Goal: Transaction & Acquisition: Obtain resource

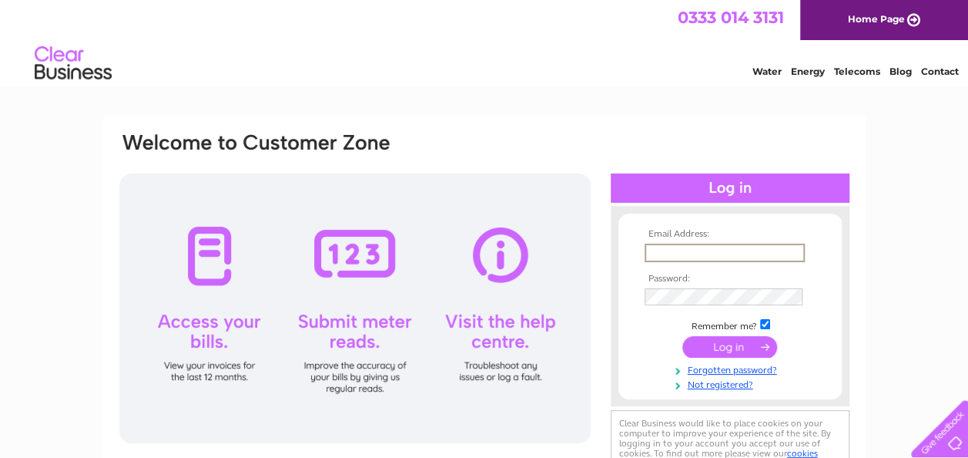
click at [691, 253] on input "text" at bounding box center [725, 252] width 160 height 18
type input "[PERSON_NAME][EMAIL_ADDRESS][DOMAIN_NAME]"
click at [683, 337] on input "submit" at bounding box center [730, 348] width 95 height 22
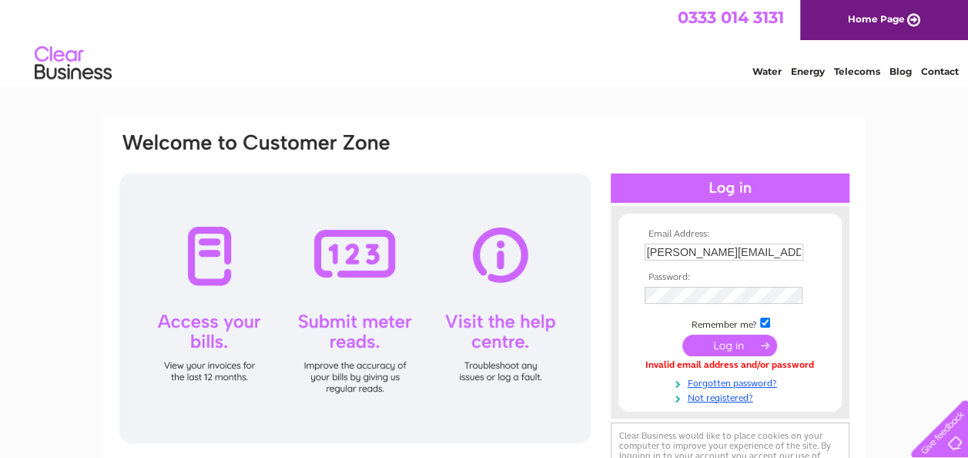
click at [724, 348] on input "submit" at bounding box center [730, 345] width 95 height 22
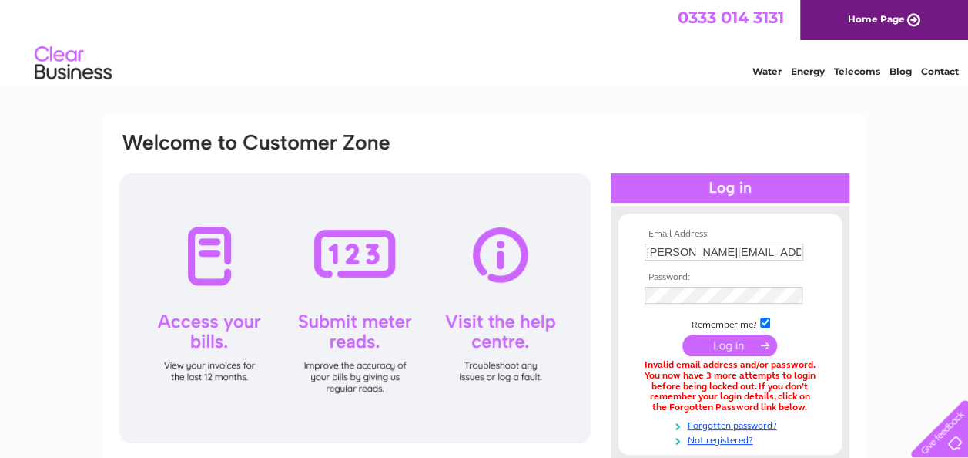
click at [730, 347] on input "submit" at bounding box center [730, 345] width 95 height 22
click at [767, 251] on input "yvonne@affinitybrokers.co.uk" at bounding box center [725, 252] width 160 height 18
drag, startPoint x: 794, startPoint y: 252, endPoint x: 564, endPoint y: 254, distance: 230.4
click at [564, 254] on div "Email Address: yvonne@affinitybrokers.co.uk Password:" at bounding box center [484, 334] width 733 height 407
type input "ymcknight@acrisure.com"
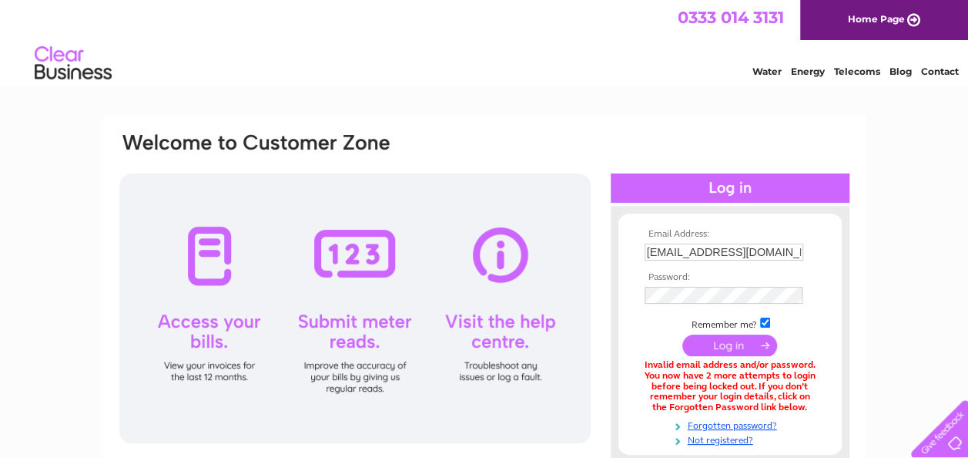
click at [715, 333] on td at bounding box center [730, 345] width 179 height 29
click at [719, 345] on input "submit" at bounding box center [730, 345] width 95 height 22
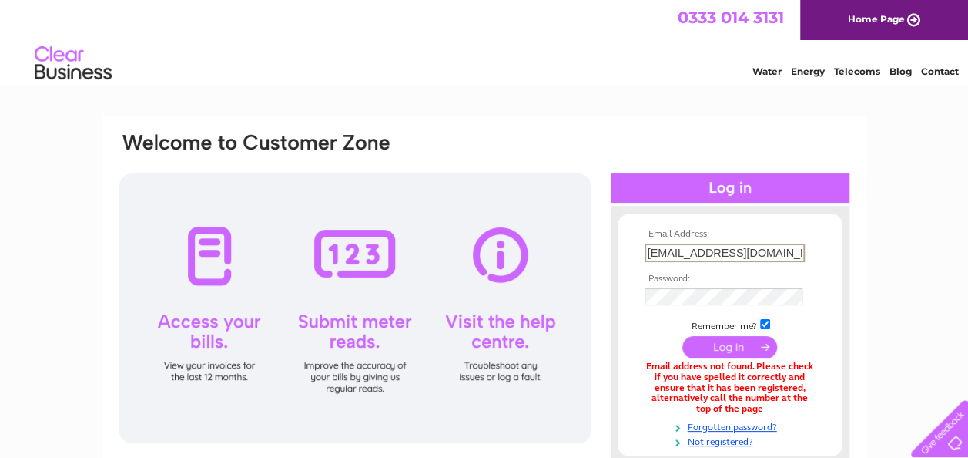
click at [792, 257] on input "ymcknight@acrisure.com" at bounding box center [725, 252] width 160 height 18
drag, startPoint x: 792, startPoint y: 257, endPoint x: 496, endPoint y: 279, distance: 296.6
click at [496, 279] on div "Email Address: ymcknight@acrisure.com Password:" at bounding box center [484, 334] width 733 height 407
type input "yvonne@affinitybrokers.co.uk"
click at [718, 350] on input "submit" at bounding box center [730, 348] width 95 height 22
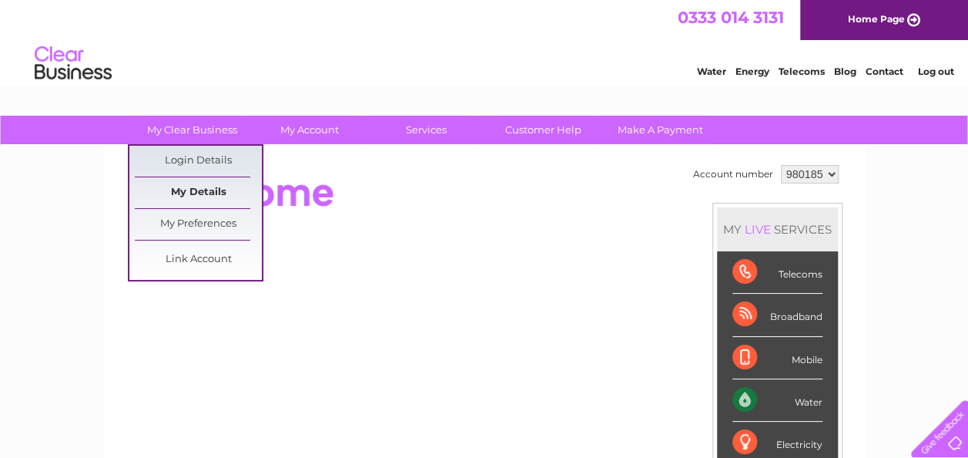
click at [198, 183] on link "My Details" at bounding box center [198, 192] width 127 height 31
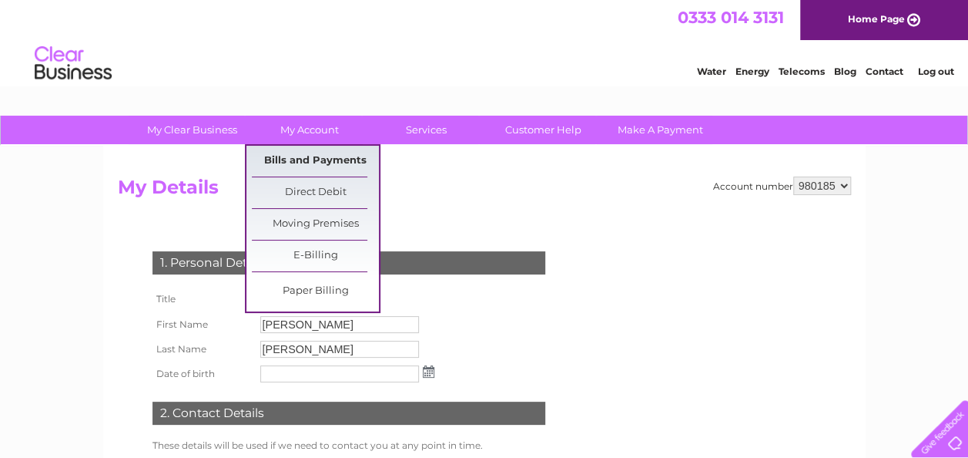
click at [328, 156] on link "Bills and Payments" at bounding box center [315, 161] width 127 height 31
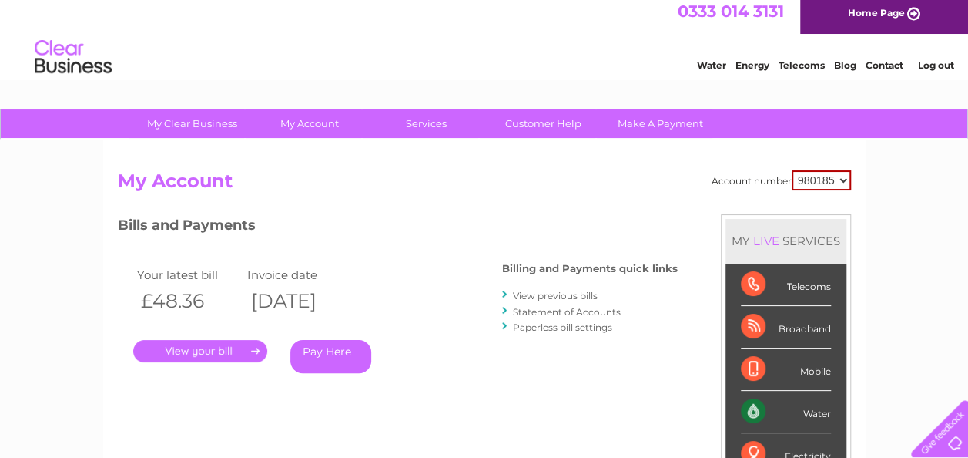
scroll to position [1, 0]
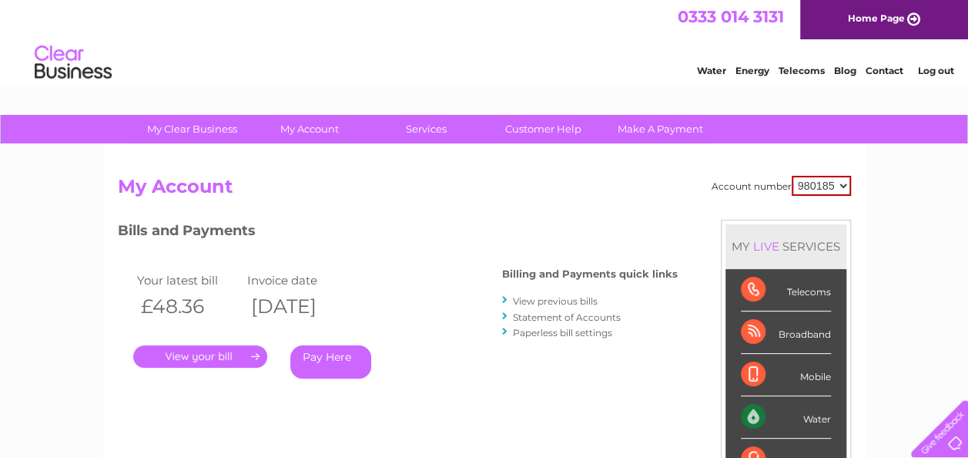
click at [194, 353] on link "." at bounding box center [200, 356] width 134 height 22
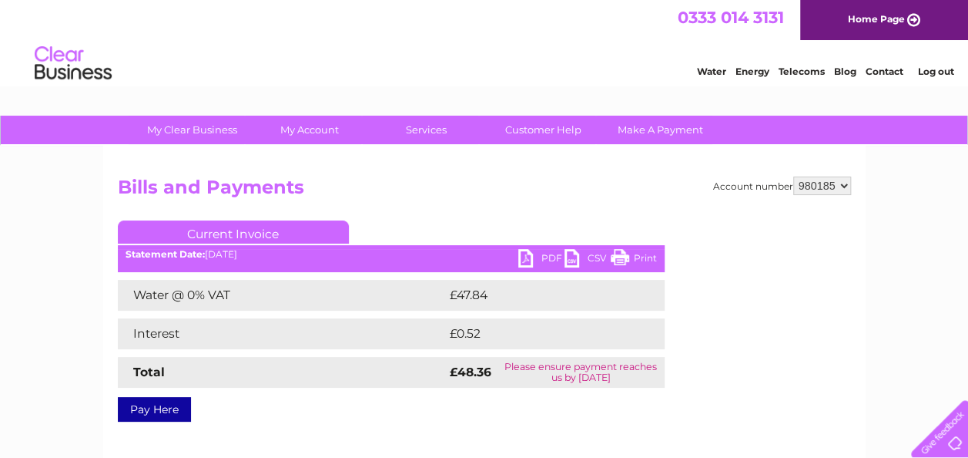
click at [544, 253] on link "PDF" at bounding box center [541, 260] width 46 height 22
